Goal: Information Seeking & Learning: Learn about a topic

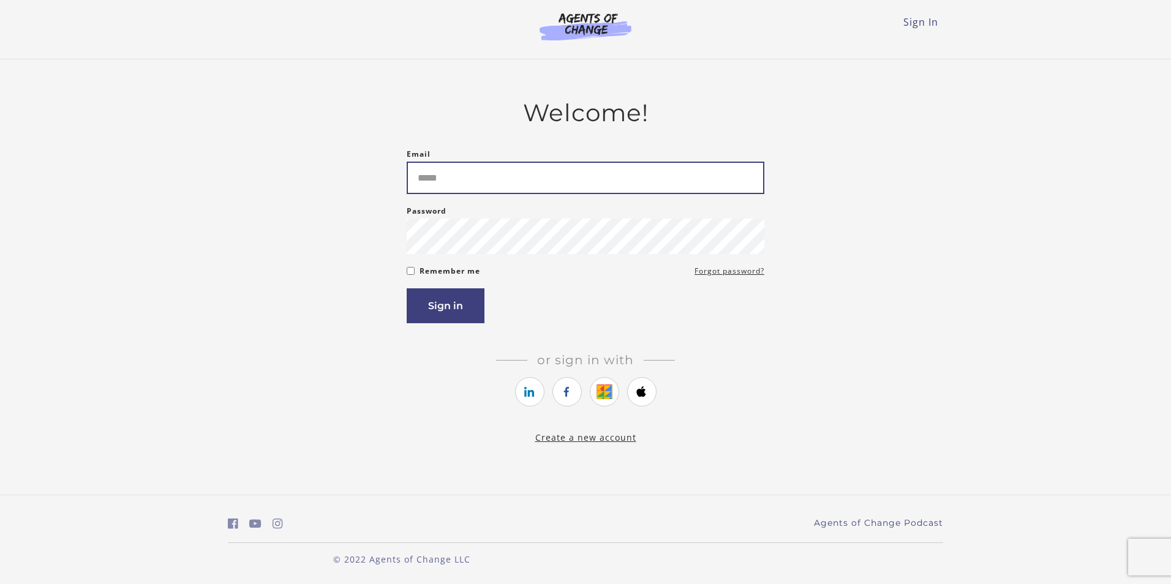
click at [490, 179] on input "Email" at bounding box center [586, 178] width 358 height 32
type input "**********"
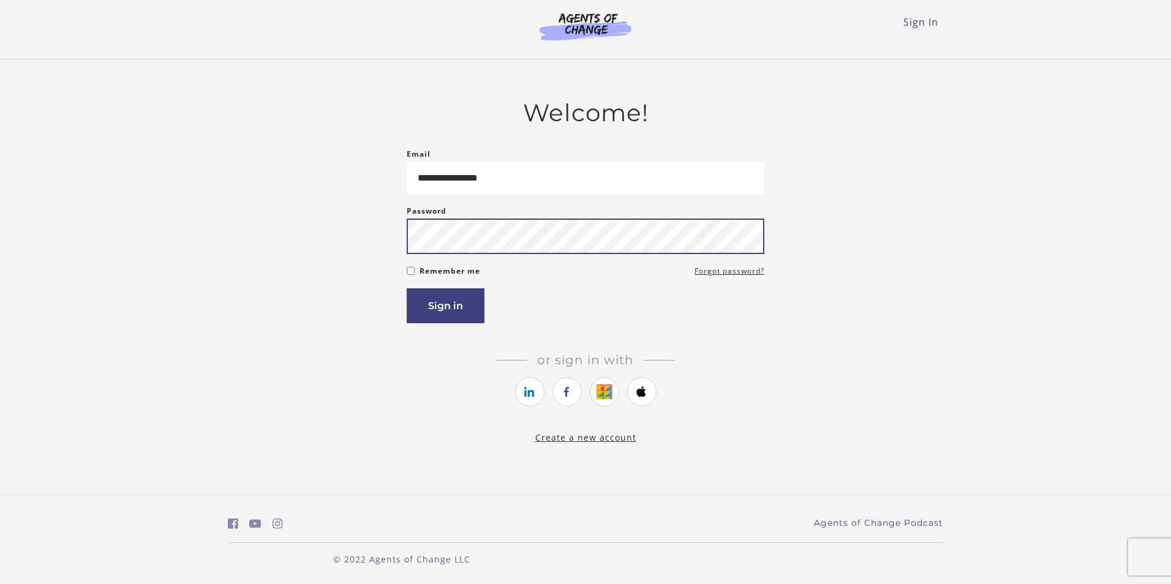
click at [407, 288] on button "Sign in" at bounding box center [446, 305] width 78 height 35
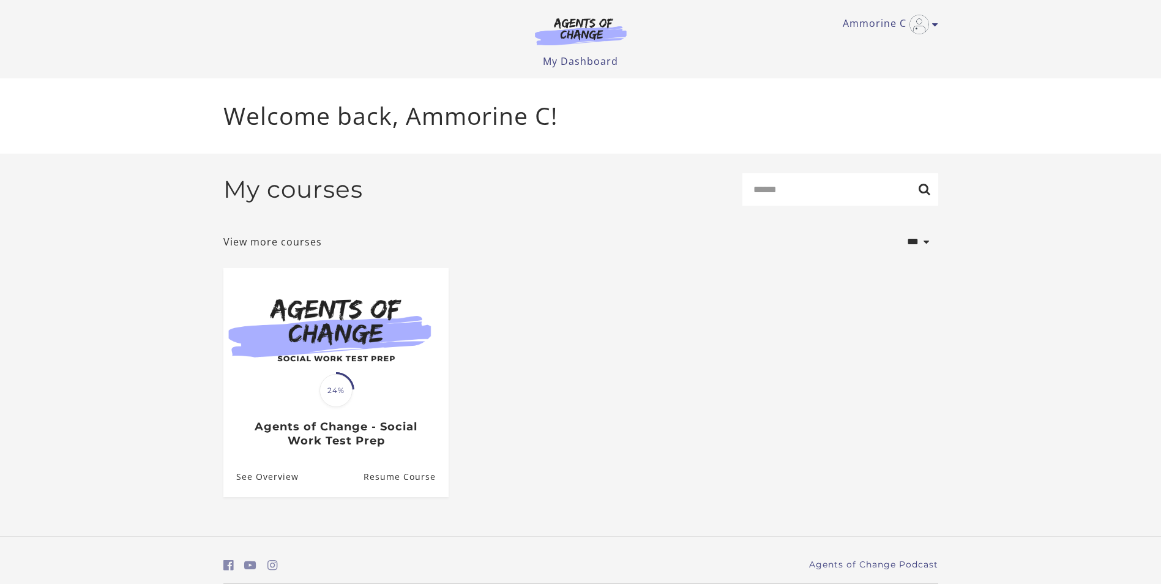
click at [163, 456] on section "**********" at bounding box center [580, 345] width 1161 height 383
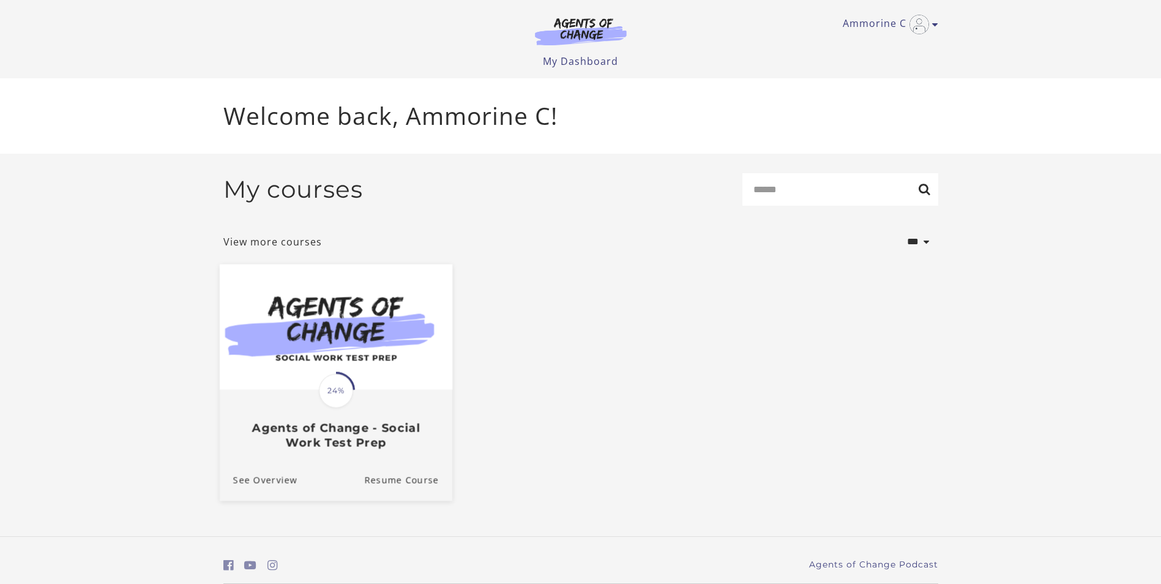
click at [344, 389] on span "24%" at bounding box center [336, 390] width 34 height 34
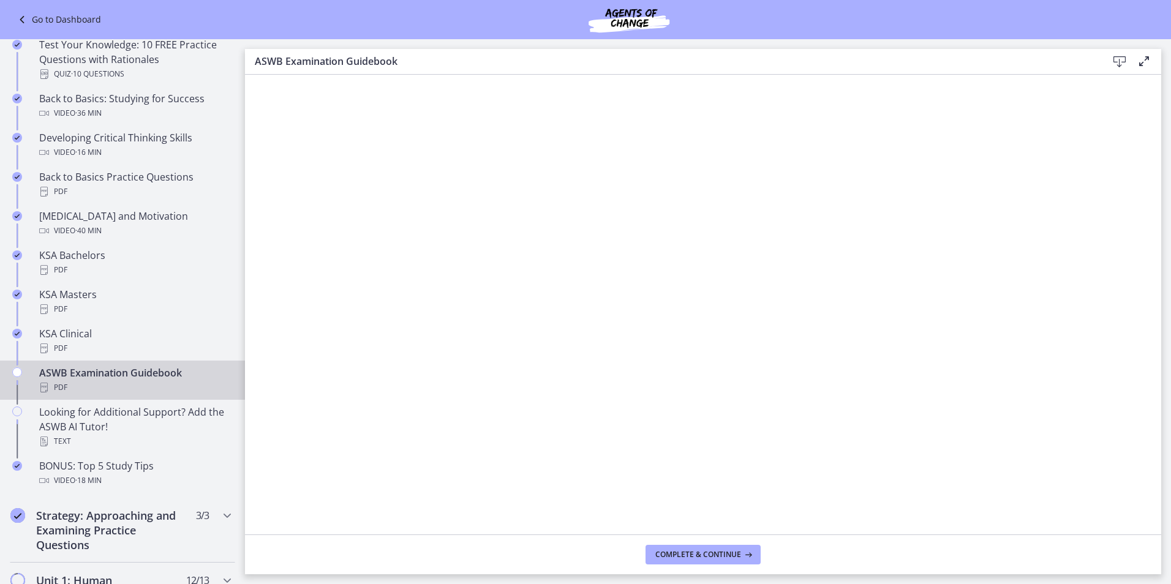
scroll to position [490, 0]
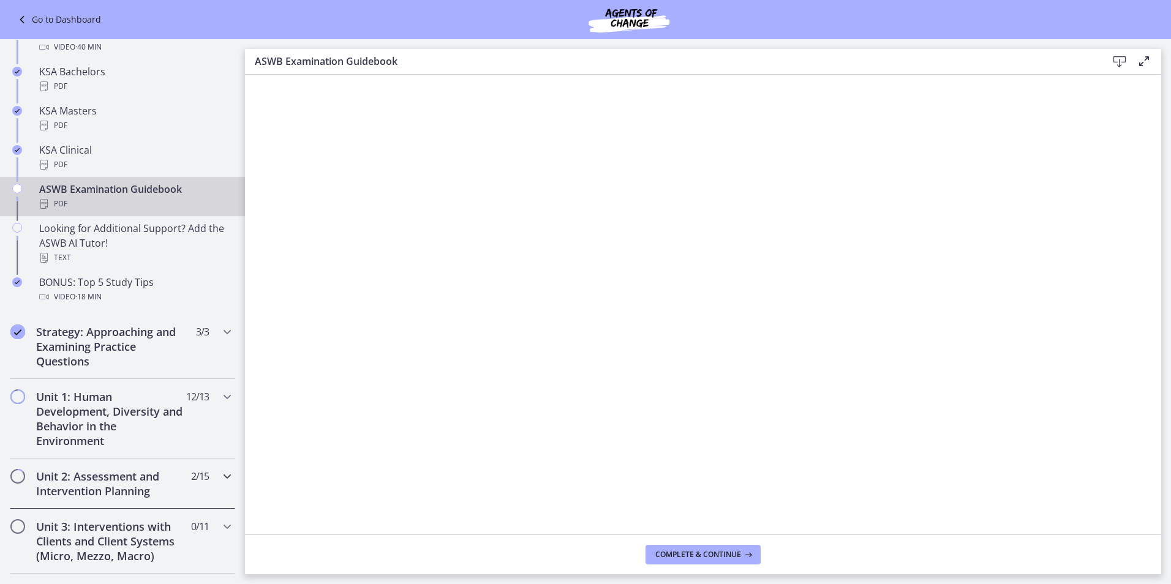
click at [80, 482] on h2 "Unit 2: Assessment and Intervention Planning" at bounding box center [110, 483] width 149 height 29
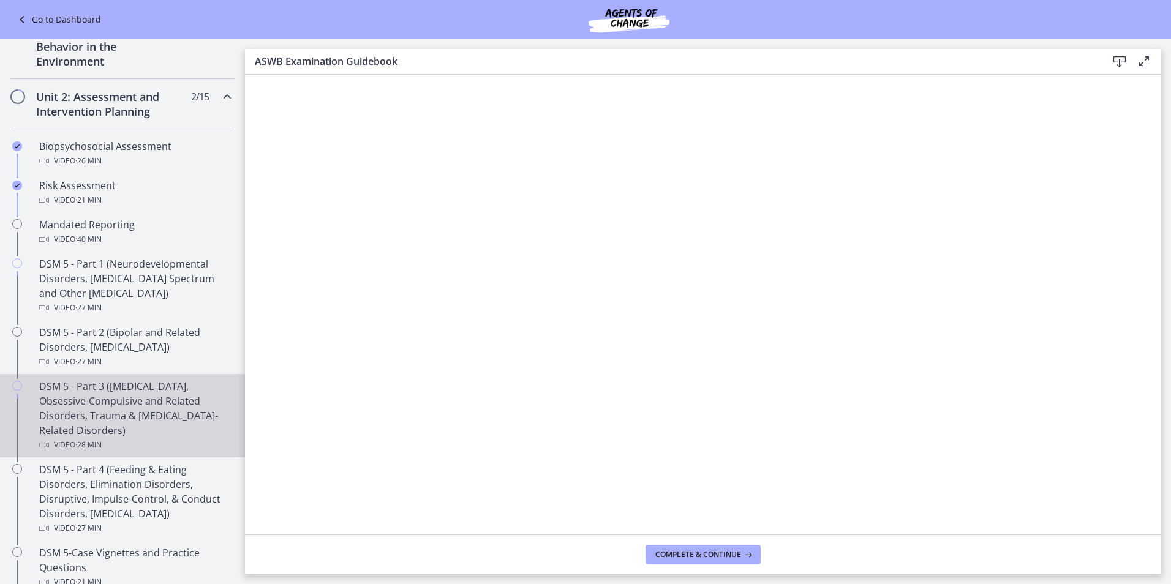
scroll to position [184, 0]
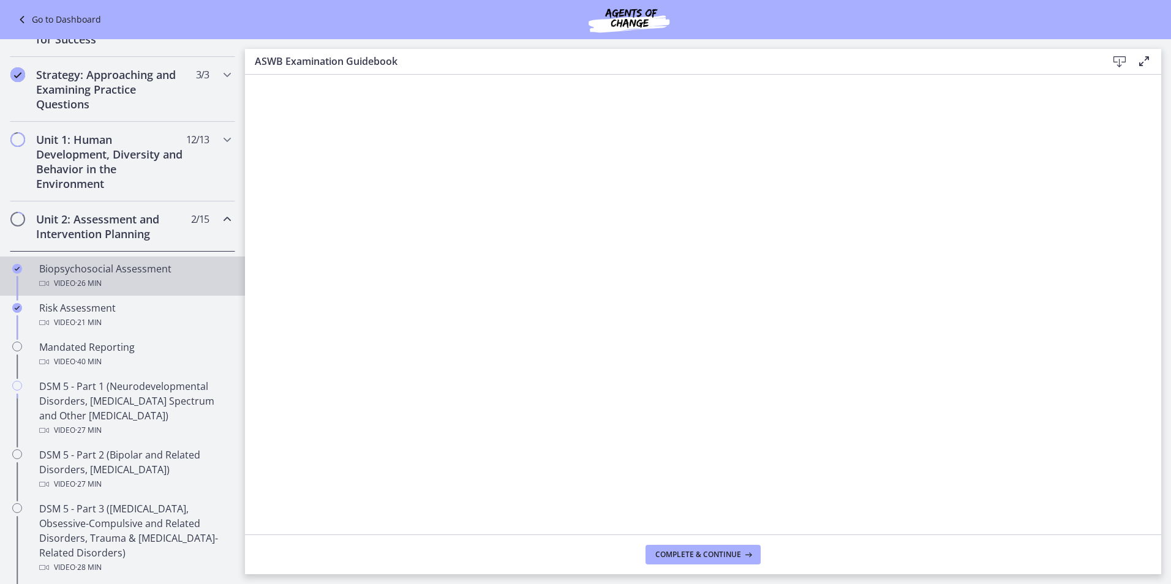
click at [137, 291] on link "Biopsychosocial Assessment Video · 26 min" at bounding box center [122, 276] width 245 height 39
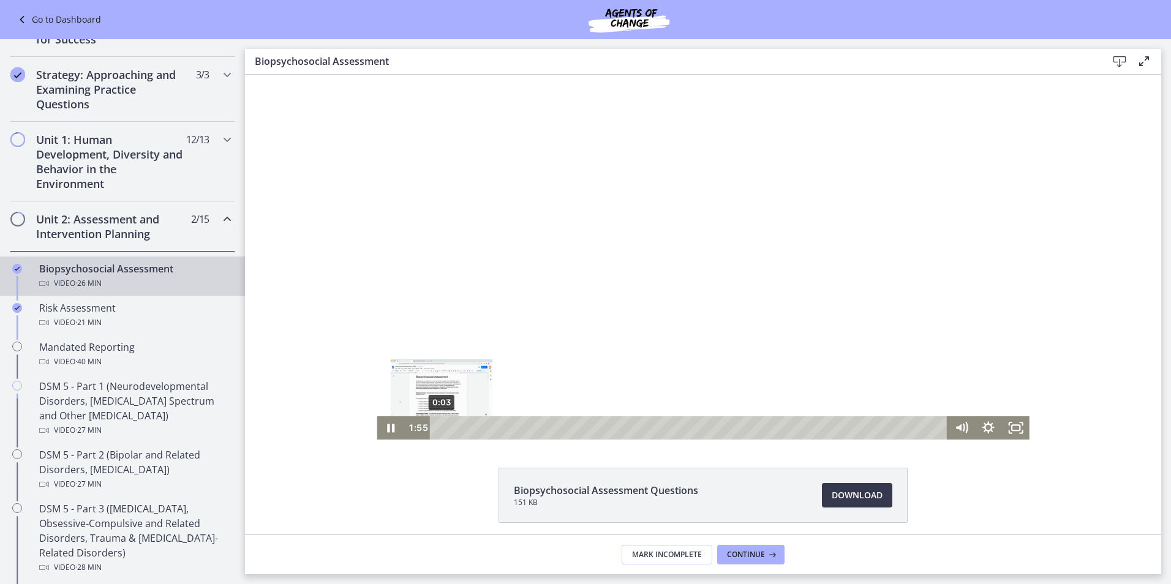
click at [440, 424] on div "0:03" at bounding box center [690, 427] width 501 height 23
click at [387, 428] on icon "Pause" at bounding box center [390, 427] width 27 height 23
click at [388, 425] on icon "Play Video" at bounding box center [392, 428] width 9 height 12
click at [440, 430] on div "0:11" at bounding box center [690, 427] width 501 height 23
click at [392, 425] on icon "Pause" at bounding box center [390, 427] width 27 height 23
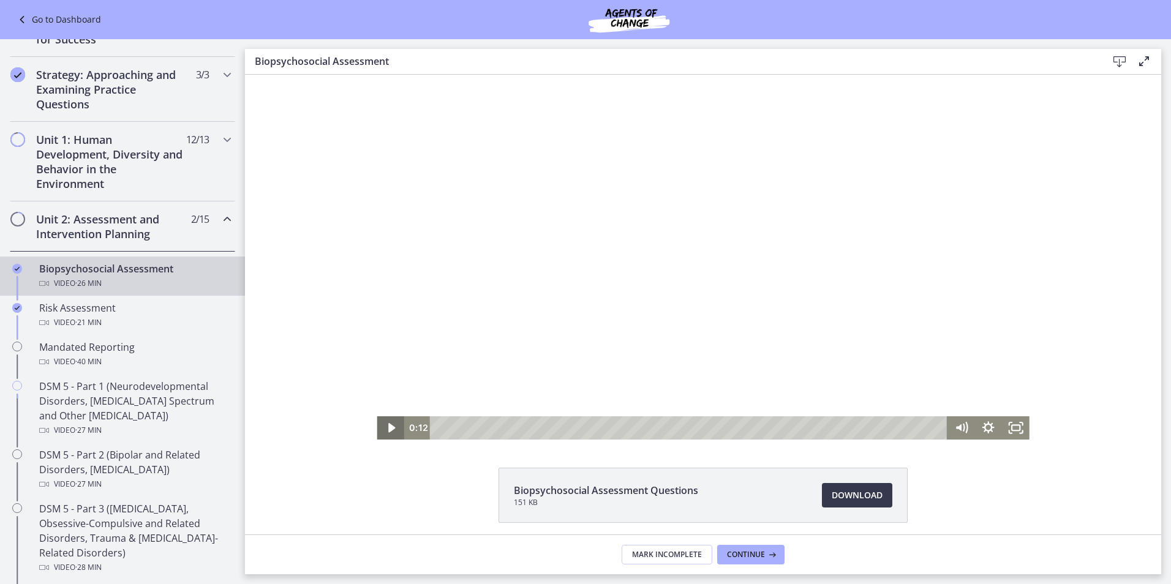
click at [383, 422] on icon "Play Video" at bounding box center [391, 427] width 27 height 23
click at [391, 430] on icon "Pause" at bounding box center [390, 428] width 32 height 28
